Goal: Task Accomplishment & Management: Manage account settings

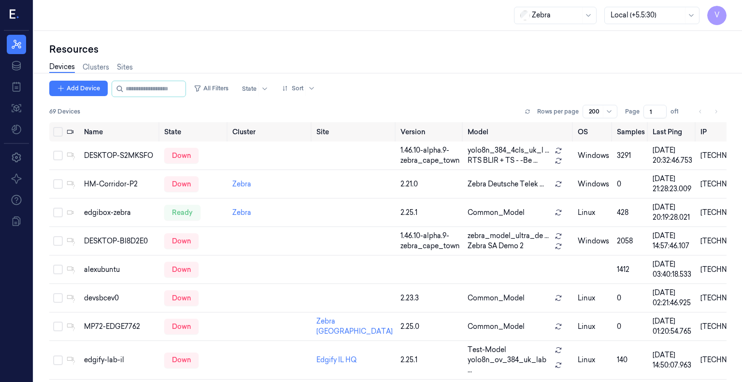
click at [166, 83] on input "string" at bounding box center [155, 88] width 58 height 15
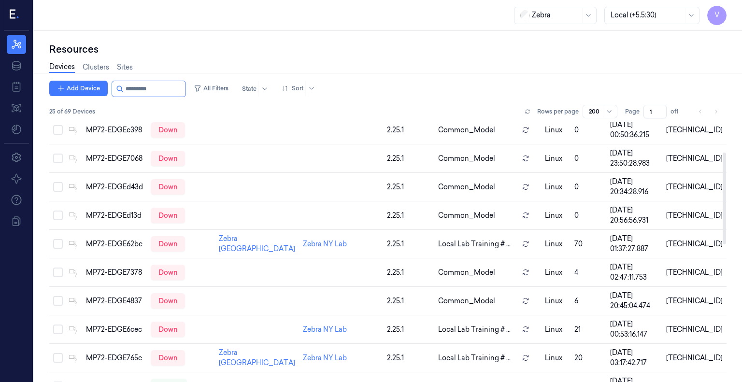
scroll to position [85, 0]
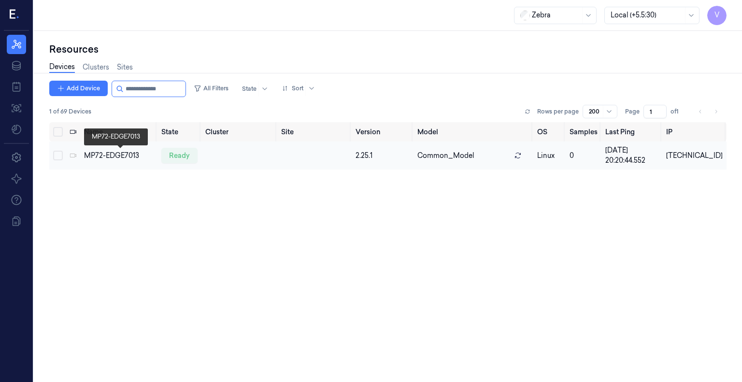
type input "**********"
click at [121, 154] on div "MP72-EDGE7013" at bounding box center [119, 156] width 70 height 10
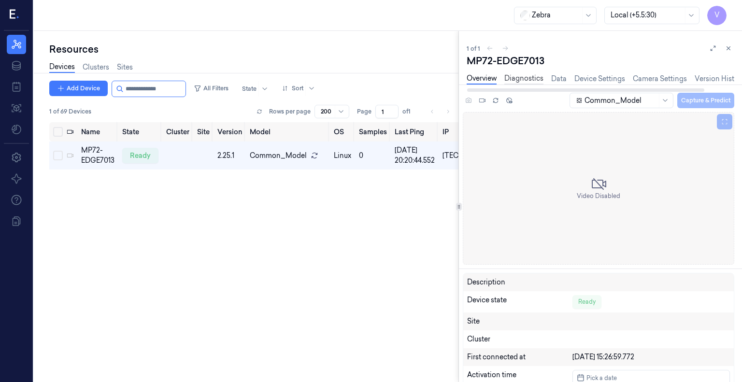
click at [524, 79] on link "Diagnostics" at bounding box center [523, 78] width 39 height 11
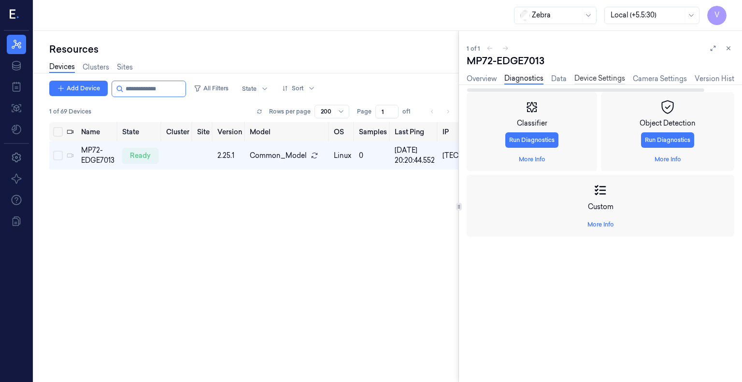
click at [585, 77] on link "Device Settings" at bounding box center [599, 78] width 51 height 11
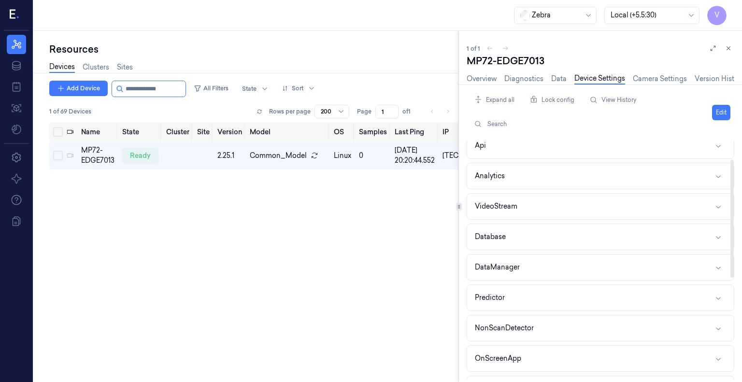
scroll to position [39, 0]
click at [718, 112] on button "Edit" at bounding box center [721, 112] width 18 height 15
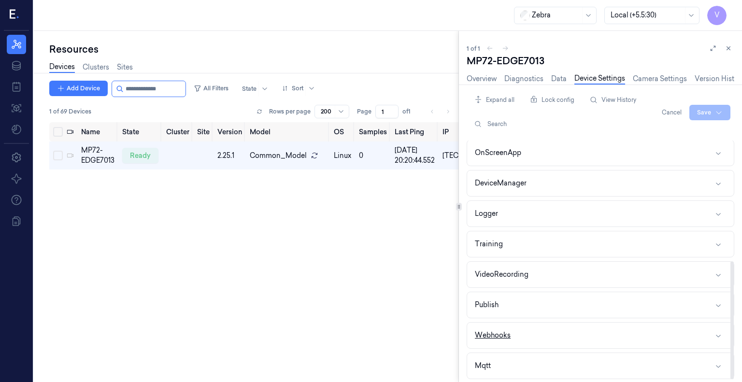
click at [578, 339] on button "Webhooks" at bounding box center [600, 335] width 266 height 26
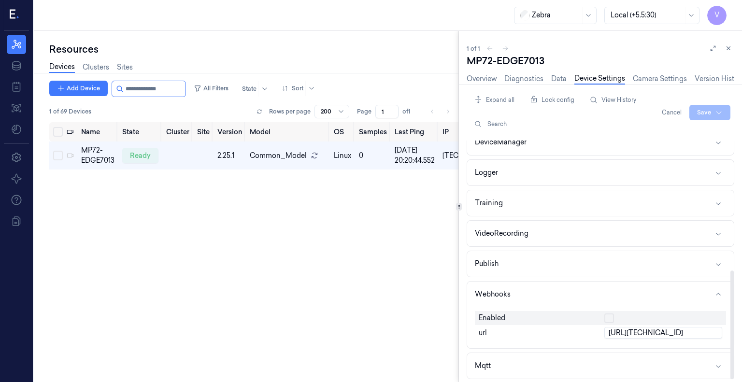
click at [657, 329] on input "[URL][TECHNICAL_ID]" at bounding box center [663, 333] width 118 height 12
type input "[URL][TECHNICAL_ID]"
click at [707, 108] on html "V Resources Data Jobs Models Settings About Support Documentation Zebra Local (…" at bounding box center [371, 191] width 742 height 382
click at [680, 135] on div "Save to this device" at bounding box center [684, 133] width 85 height 16
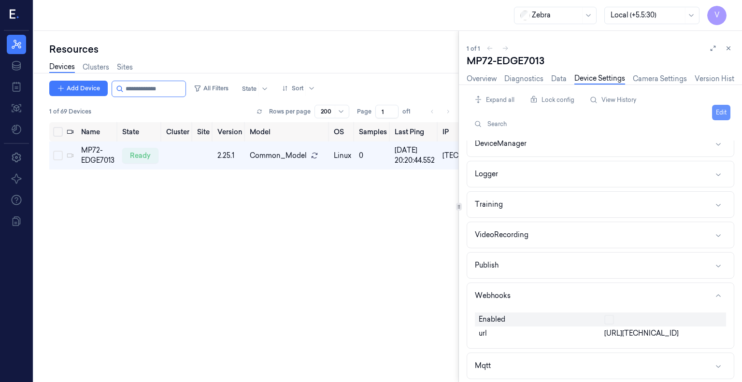
click at [719, 115] on button "Edit" at bounding box center [721, 112] width 18 height 15
click at [605, 315] on button "button" at bounding box center [609, 318] width 10 height 10
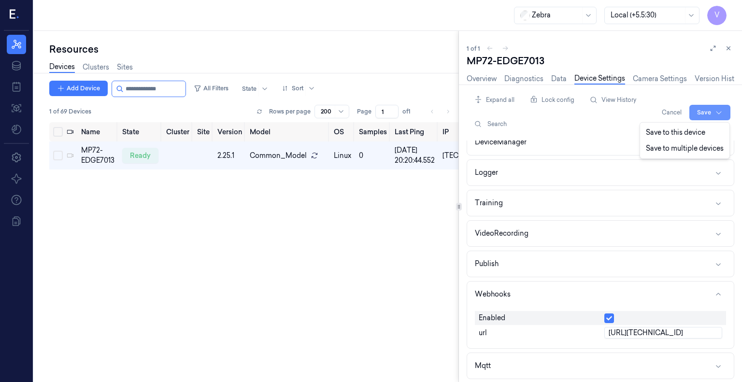
click at [705, 112] on html "V Resources Data Jobs Models Settings About Support Documentation Zebra Local (…" at bounding box center [371, 191] width 742 height 382
click at [689, 128] on div "Save to this device" at bounding box center [684, 133] width 85 height 16
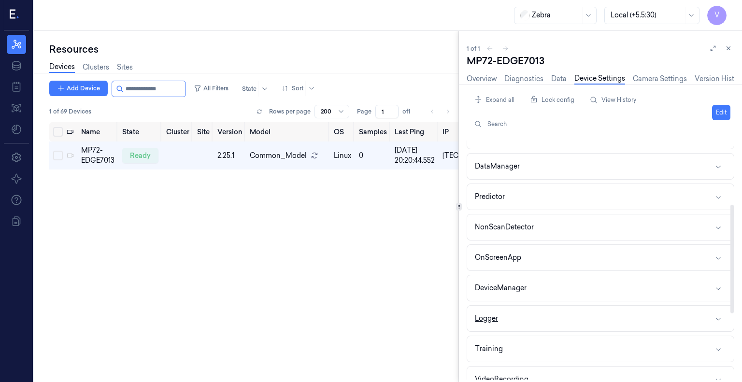
scroll to position [284, 0]
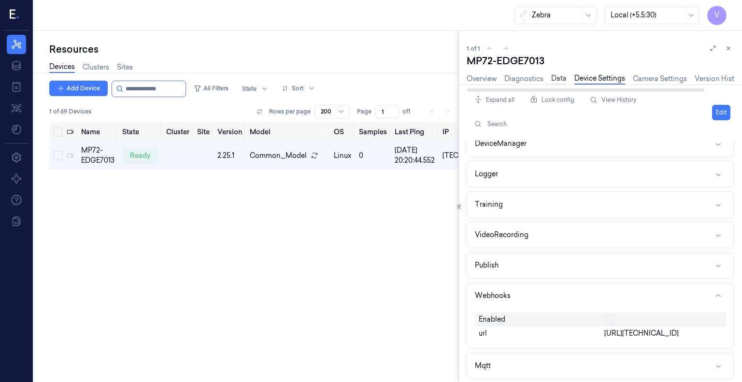
click at [560, 79] on link "Data" at bounding box center [558, 78] width 15 height 11
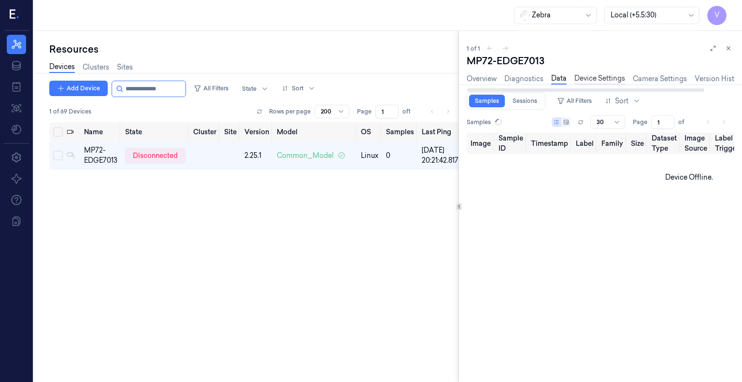
click at [593, 79] on link "Device Settings" at bounding box center [599, 78] width 51 height 11
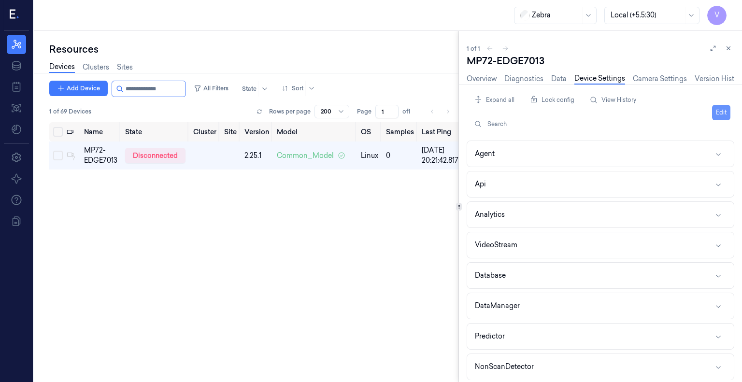
click at [723, 114] on button "Edit" at bounding box center [721, 112] width 18 height 15
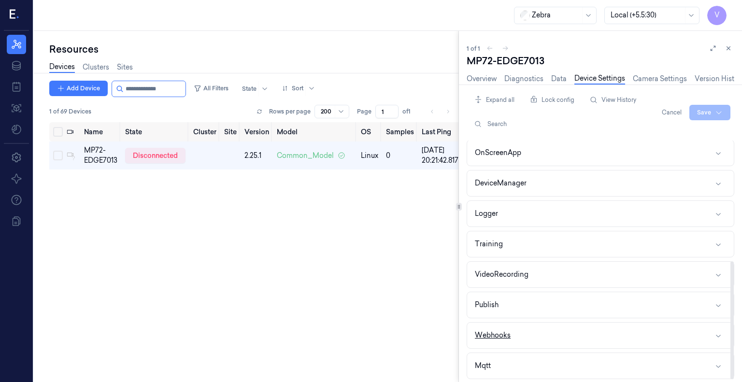
click at [539, 335] on button "Webhooks" at bounding box center [600, 335] width 266 height 26
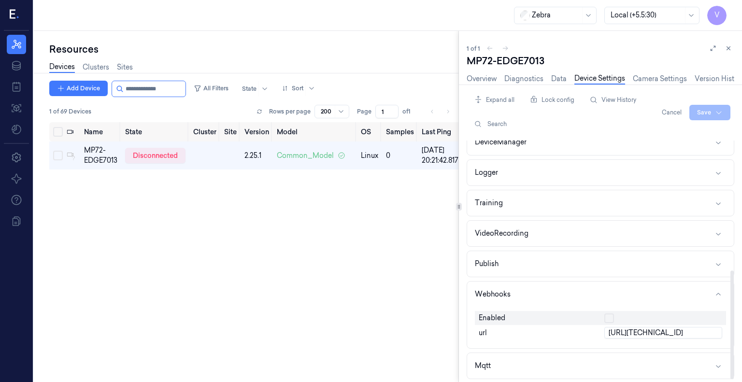
click at [490, 325] on div "url" at bounding box center [538, 332] width 126 height 15
click at [499, 331] on div "url" at bounding box center [538, 332] width 126 height 15
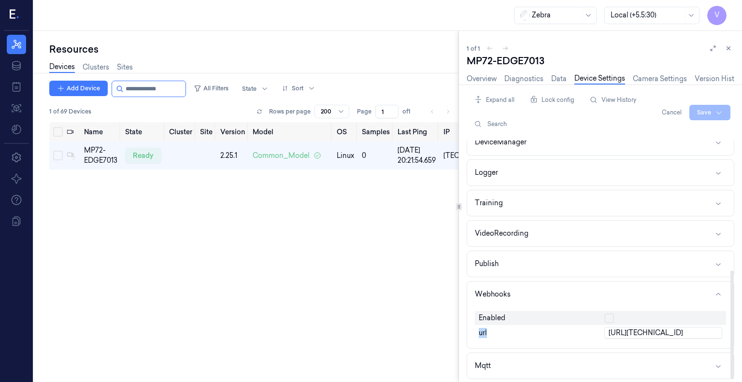
drag, startPoint x: 499, startPoint y: 331, endPoint x: 612, endPoint y: 317, distance: 113.8
click at [612, 317] on div "Enabled url [URL][TECHNICAL_ID]" at bounding box center [600, 325] width 251 height 37
click at [606, 308] on div at bounding box center [606, 308] width 0 height 0
click at [612, 317] on button "button" at bounding box center [609, 318] width 10 height 10
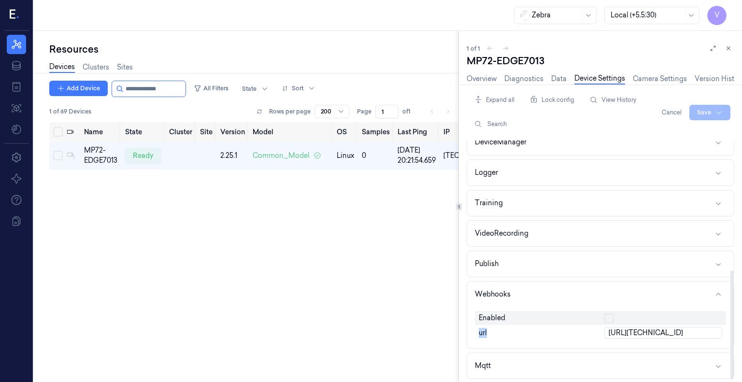
click at [612, 317] on button "button" at bounding box center [609, 318] width 10 height 10
click at [670, 331] on input "[URL][TECHNICAL_ID]" at bounding box center [663, 333] width 118 height 12
type input "[URL][TECHNICAL_ID]"
click at [716, 112] on html "V Resources Data Jobs Models Settings About Support Documentation Zebra Local (…" at bounding box center [371, 191] width 742 height 382
click at [666, 135] on div "Save to this device" at bounding box center [684, 133] width 85 height 16
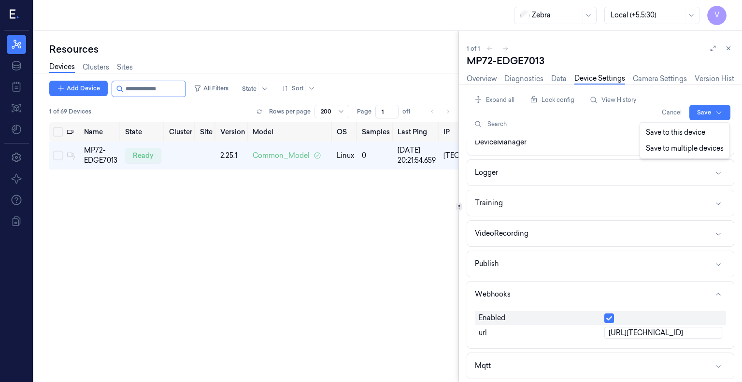
scroll to position [284, 0]
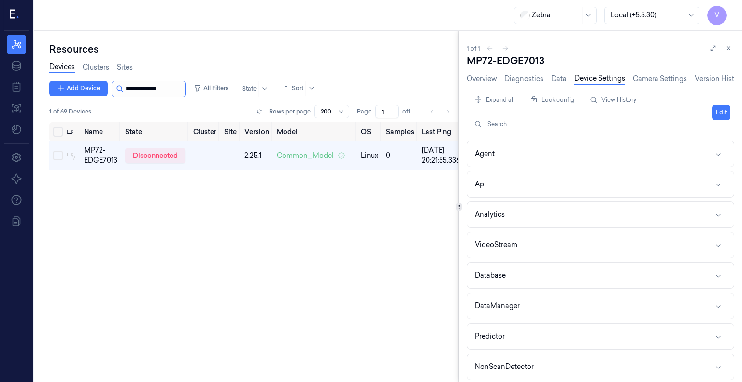
click at [177, 88] on input "string" at bounding box center [155, 88] width 58 height 15
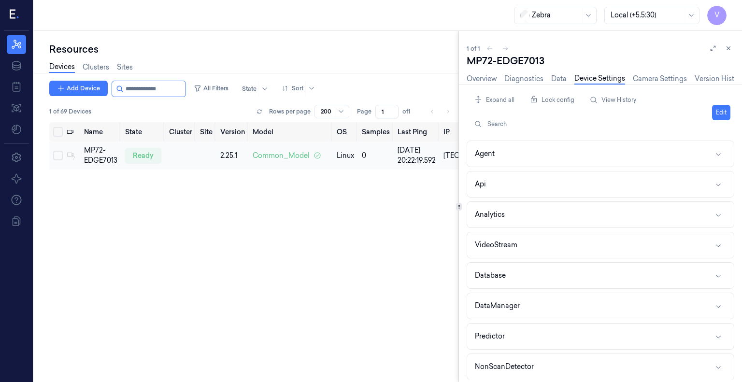
click at [175, 146] on td at bounding box center [180, 155] width 31 height 28
click at [171, 157] on td at bounding box center [180, 155] width 31 height 28
click at [97, 158] on div "MP72-EDGE7013" at bounding box center [100, 155] width 33 height 20
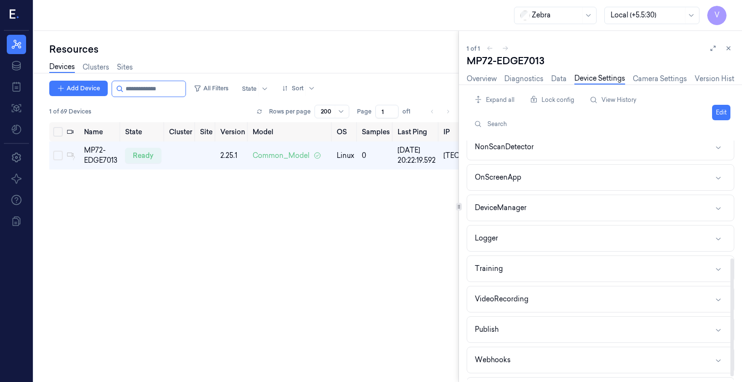
scroll to position [240, 0]
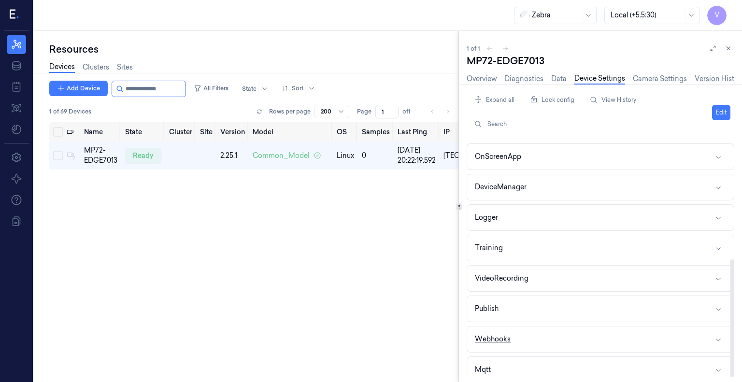
click at [510, 331] on button "Webhooks" at bounding box center [600, 339] width 266 height 26
